Goal: Find contact information: Find contact information

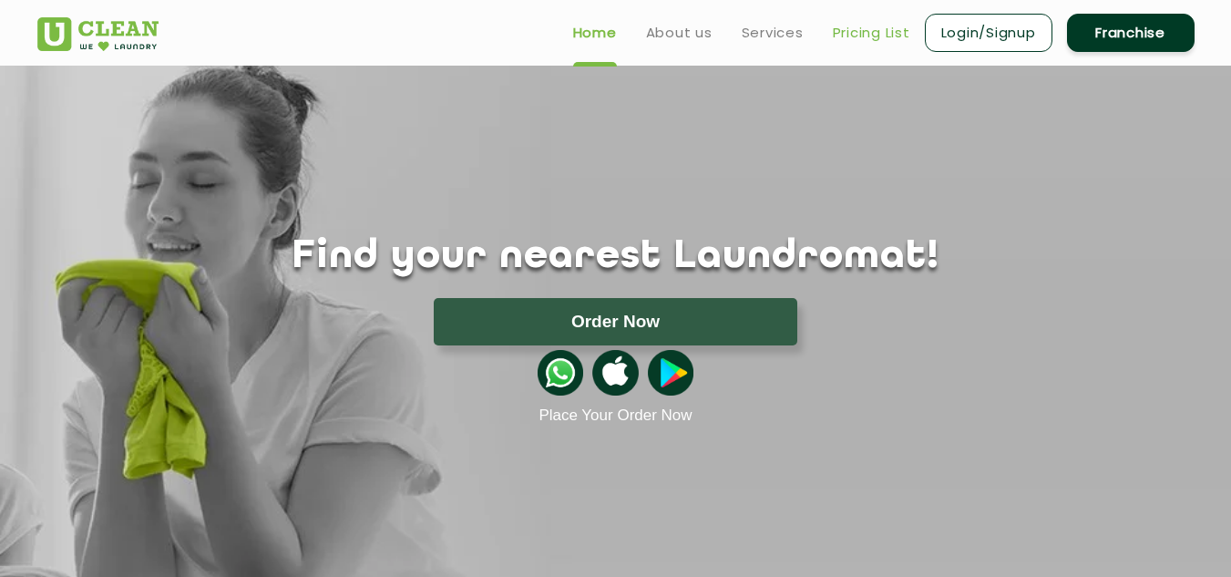
drag, startPoint x: 1125, startPoint y: 38, endPoint x: 904, endPoint y: 38, distance: 221.4
click at [1125, 38] on link "Franchise" at bounding box center [1131, 33] width 128 height 38
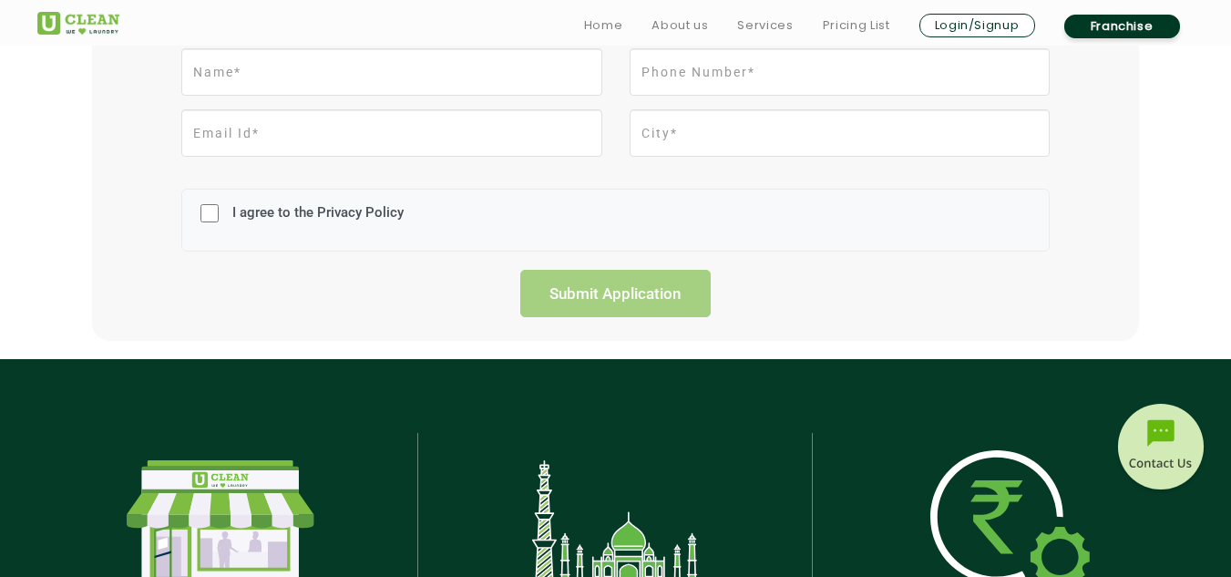
scroll to position [1093, 0]
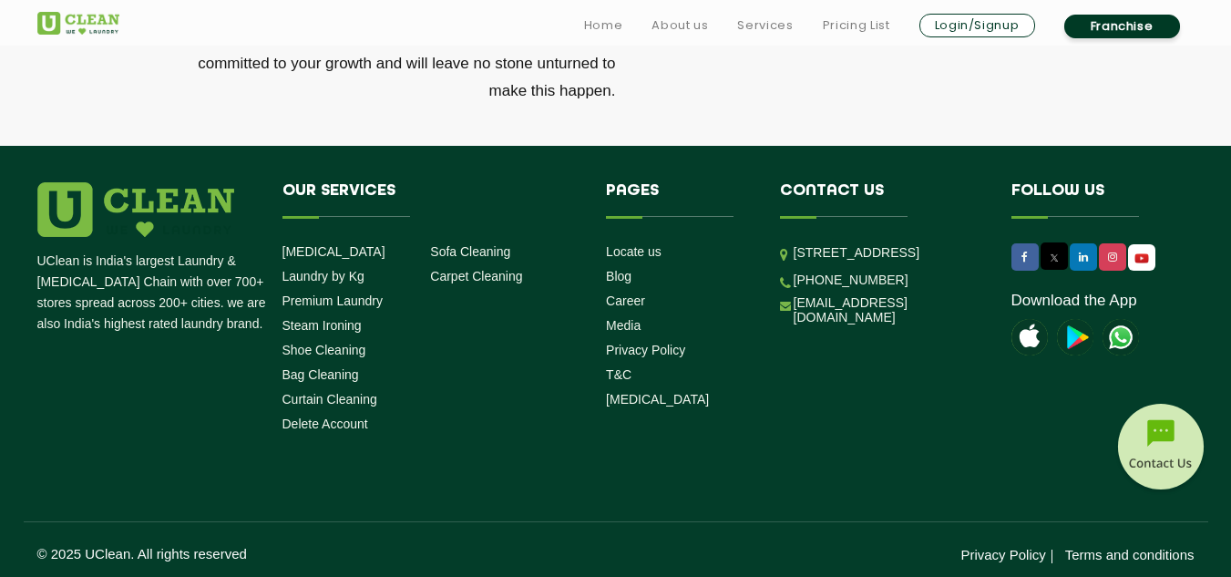
click at [1129, 441] on img at bounding box center [1160, 449] width 91 height 91
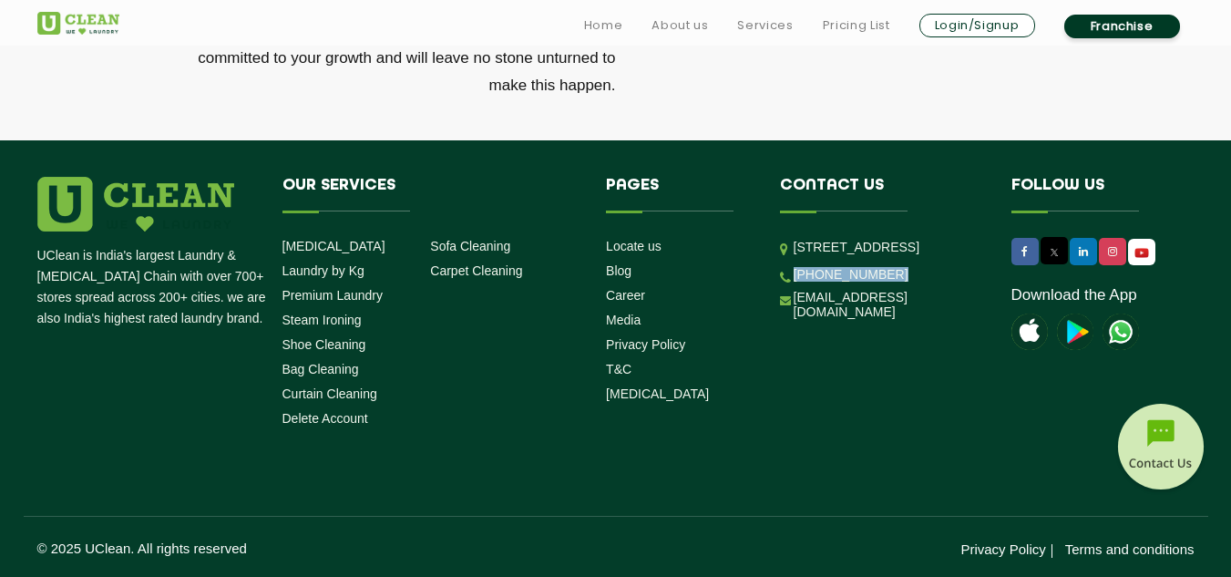
drag, startPoint x: 899, startPoint y: 341, endPoint x: 897, endPoint y: 484, distance: 143.1
click at [805, 282] on li "[PHONE_NUMBER]" at bounding box center [882, 273] width 204 height 17
copy link "1 9999759911"
drag, startPoint x: 898, startPoint y: 336, endPoint x: 795, endPoint y: 334, distance: 103.9
click at [795, 282] on li "[PHONE_NUMBER]" at bounding box center [882, 273] width 204 height 17
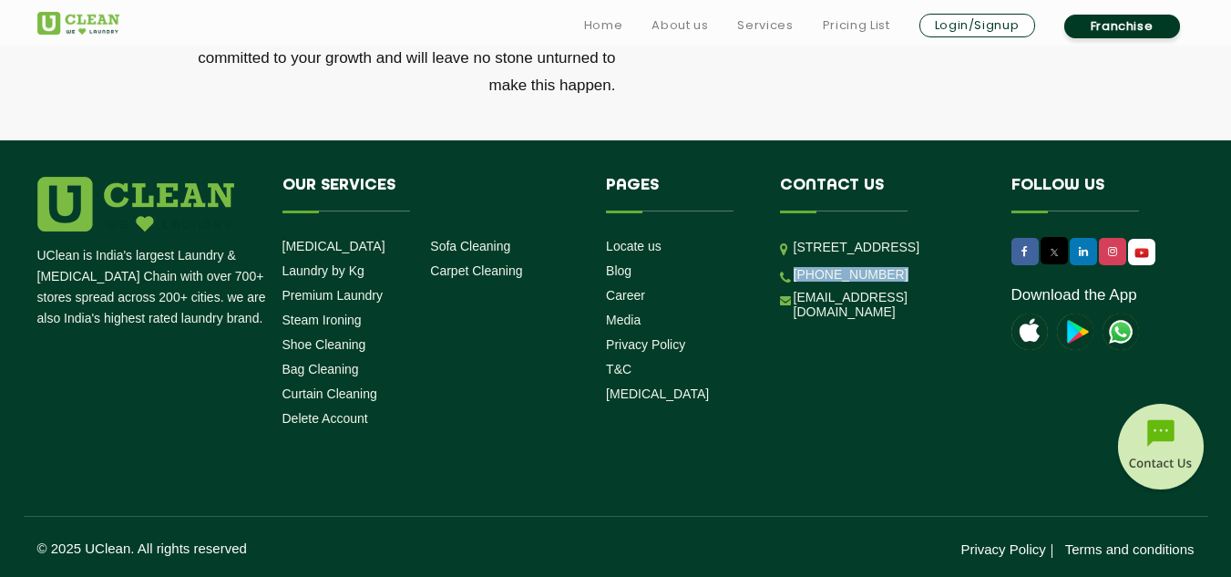
copy link "[PHONE_NUMBER]"
